Goal: Navigation & Orientation: Find specific page/section

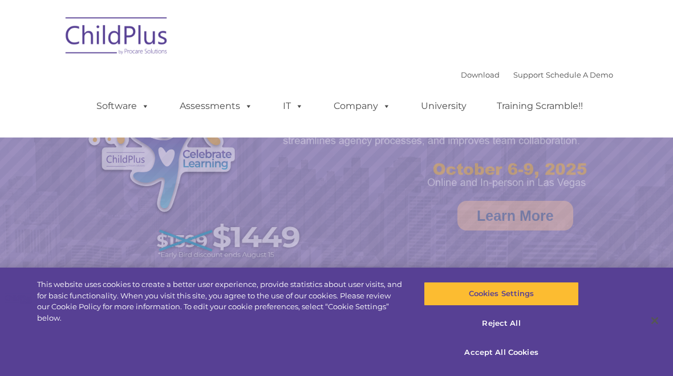
select select "MEDIUM"
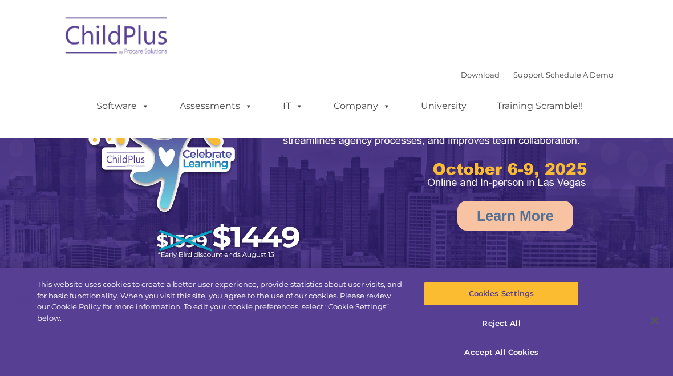
select select "MEDIUM"
click at [113, 55] on img at bounding box center [117, 37] width 114 height 57
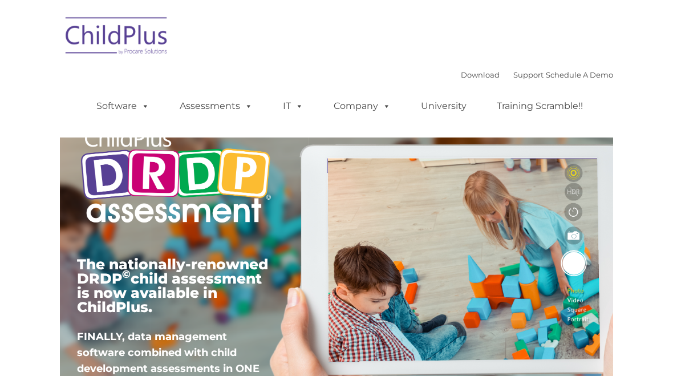
type input ""
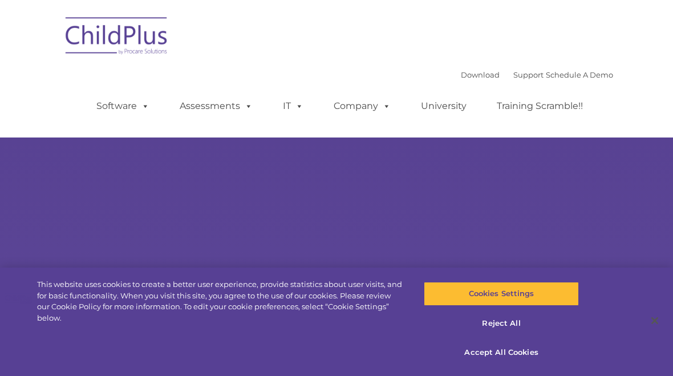
type input ""
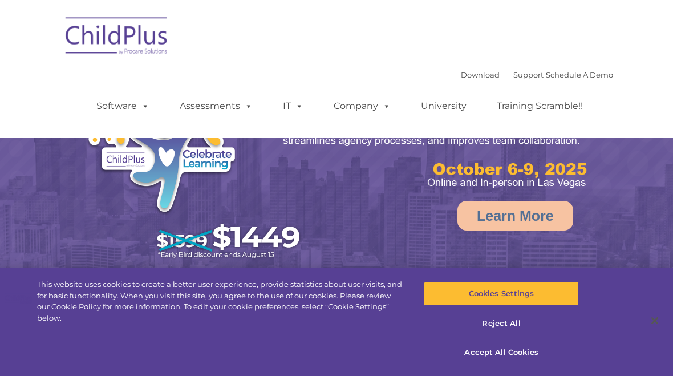
select select "MEDIUM"
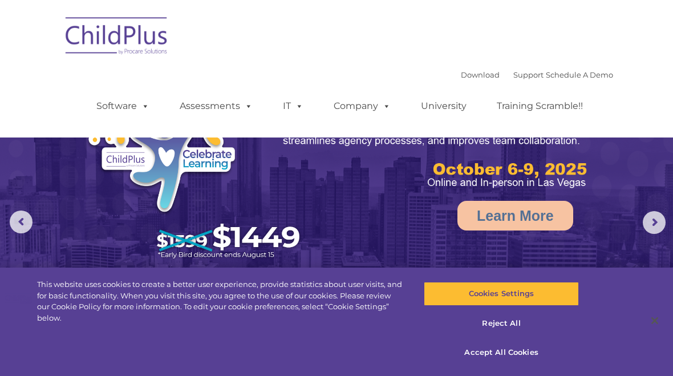
click at [232, 108] on link "Assessments" at bounding box center [216, 106] width 96 height 23
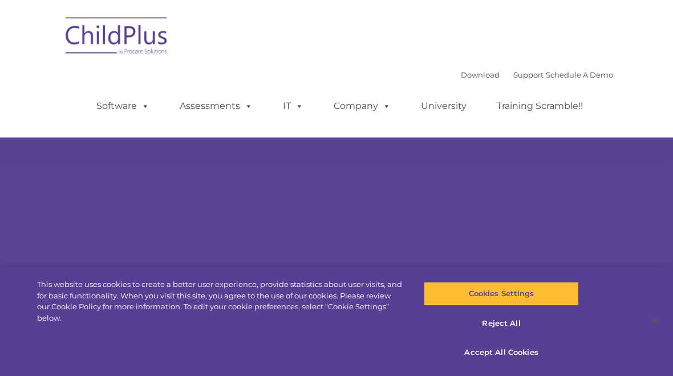
type input ""
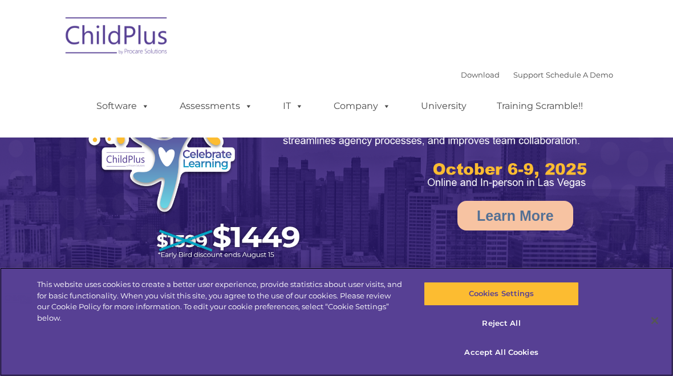
select select "MEDIUM"
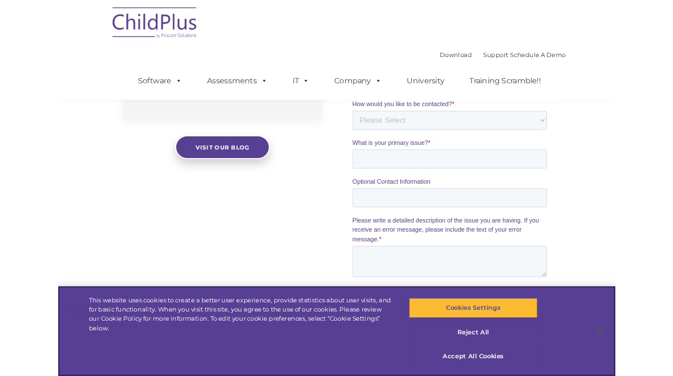
scroll to position [1074, 0]
